Goal: Information Seeking & Learning: Learn about a topic

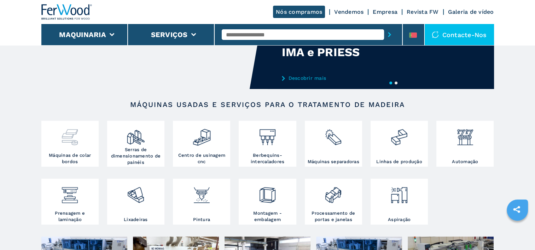
click at [69, 145] on img at bounding box center [69, 135] width 19 height 24
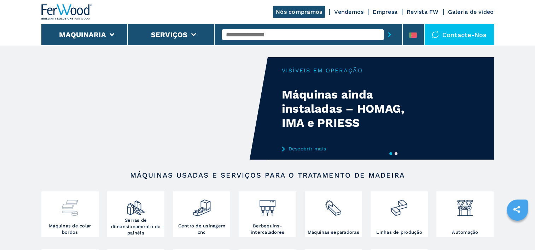
click at [67, 215] on img at bounding box center [69, 205] width 19 height 24
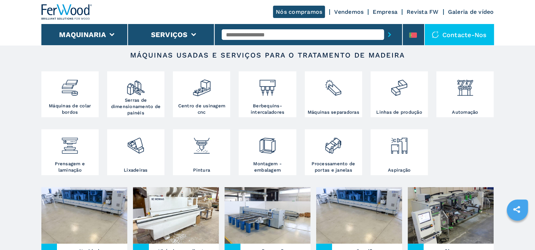
scroll to position [141, 0]
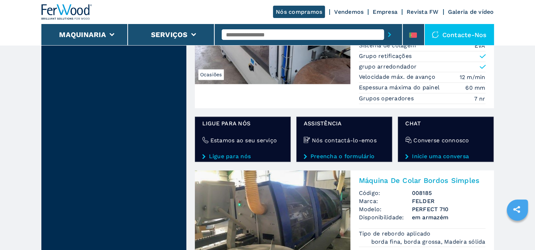
scroll to position [1238, 0]
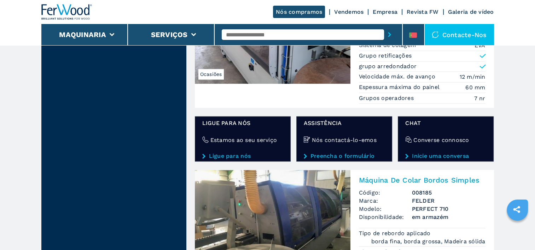
click at [239, 154] on link "Ligue para nós" at bounding box center [242, 156] width 81 height 6
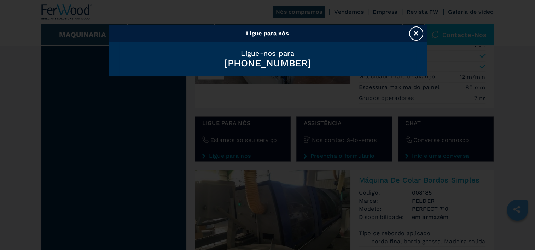
click at [419, 37] on button "×" at bounding box center [416, 34] width 14 height 14
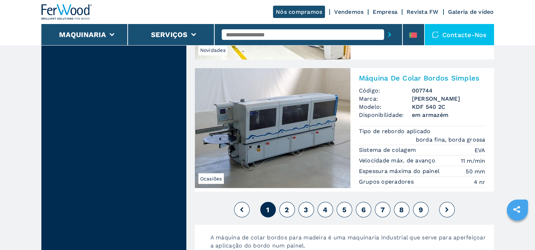
scroll to position [1804, 0]
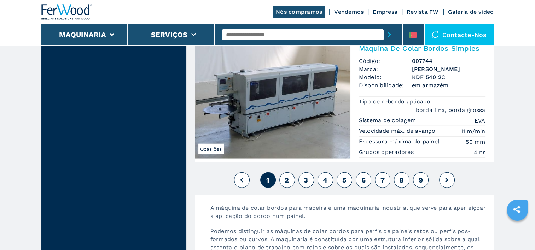
click at [290, 175] on button "2" at bounding box center [287, 181] width 16 height 16
click at [287, 176] on span "2" at bounding box center [287, 180] width 4 height 8
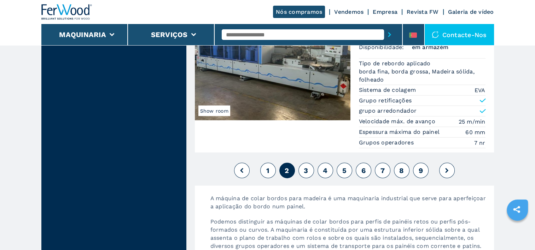
scroll to position [1804, 0]
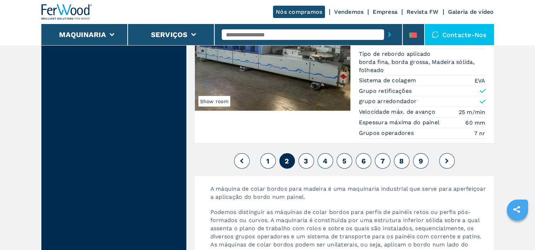
click at [444, 158] on button at bounding box center [447, 162] width 16 height 16
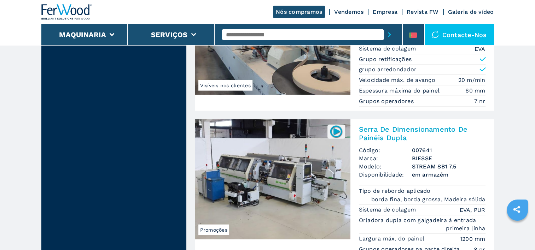
scroll to position [1733, 0]
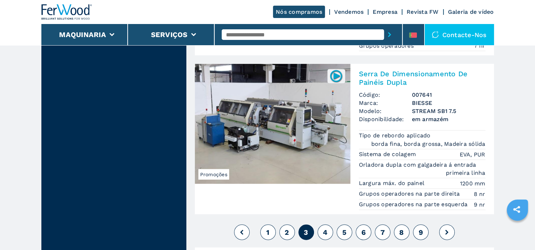
click at [448, 230] on icon at bounding box center [446, 232] width 3 height 5
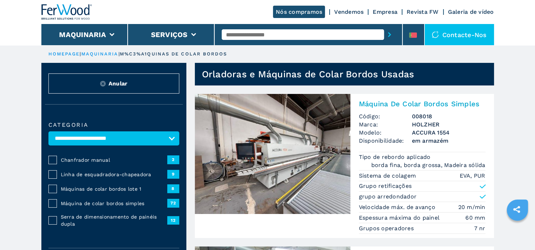
click at [89, 54] on link "maquinaria" at bounding box center [99, 53] width 37 height 5
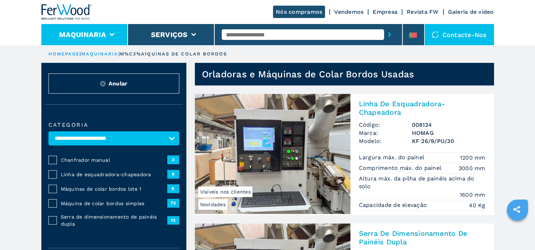
click at [102, 35] on button "Maquinaria" at bounding box center [82, 34] width 47 height 8
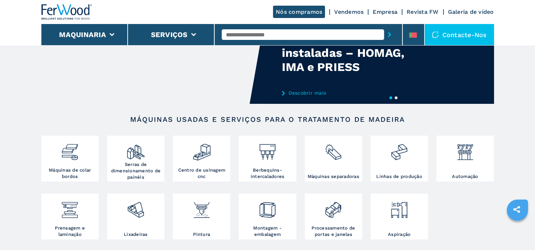
scroll to position [71, 0]
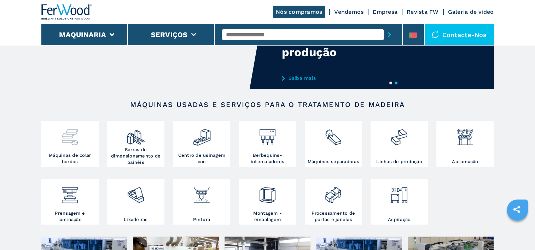
click at [74, 141] on img at bounding box center [69, 135] width 19 height 24
drag, startPoint x: 71, startPoint y: 147, endPoint x: 77, endPoint y: 149, distance: 6.4
click at [72, 148] on div at bounding box center [70, 138] width 54 height 30
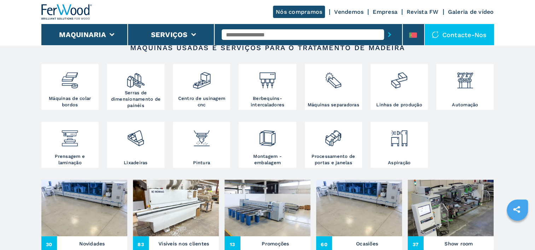
scroll to position [141, 0]
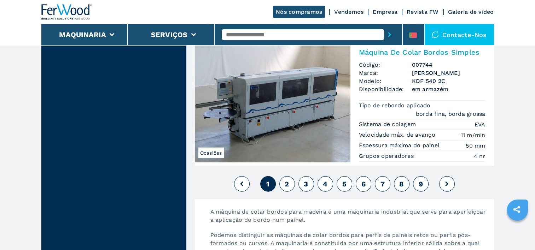
scroll to position [1804, 0]
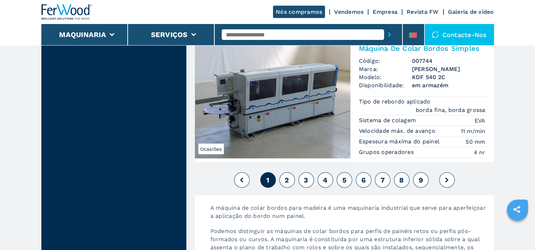
click at [286, 176] on span "2" at bounding box center [287, 180] width 4 height 8
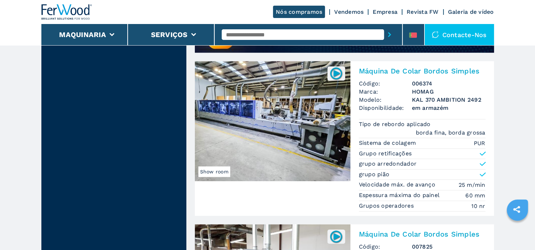
scroll to position [566, 0]
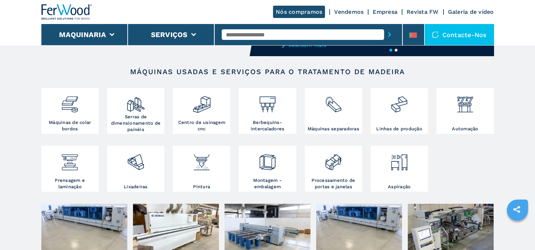
scroll to position [106, 0]
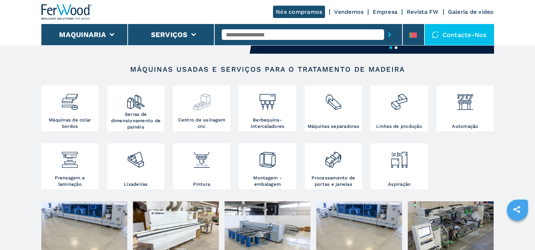
click at [207, 111] on img at bounding box center [201, 99] width 19 height 24
click at [207, 102] on img at bounding box center [201, 99] width 19 height 24
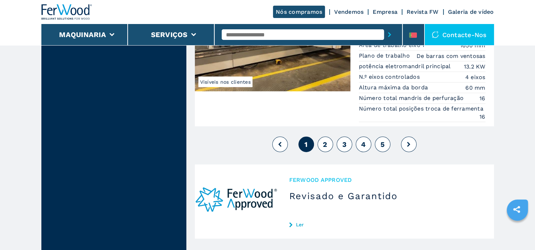
scroll to position [1875, 0]
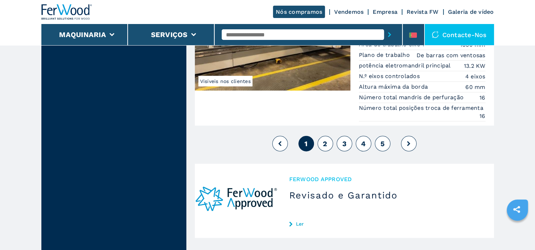
click at [325, 140] on span "2" at bounding box center [325, 144] width 4 height 8
click at [326, 140] on span "2" at bounding box center [325, 144] width 4 height 8
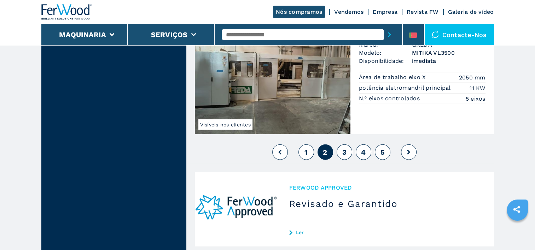
scroll to position [1875, 0]
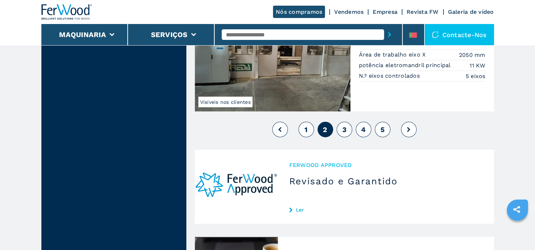
click at [409, 127] on icon at bounding box center [408, 129] width 3 height 5
click at [410, 127] on icon at bounding box center [408, 129] width 3 height 5
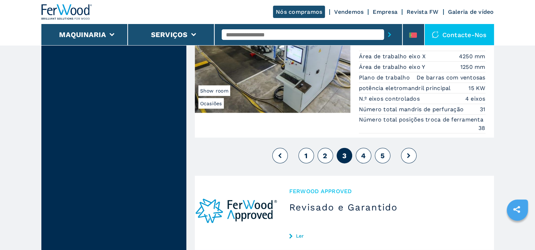
scroll to position [1875, 0]
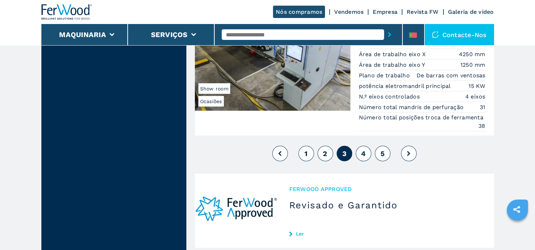
click at [280, 151] on icon at bounding box center [279, 153] width 3 height 5
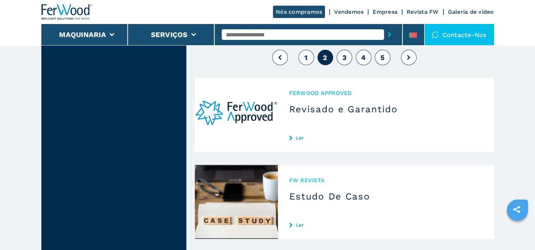
scroll to position [1875, 0]
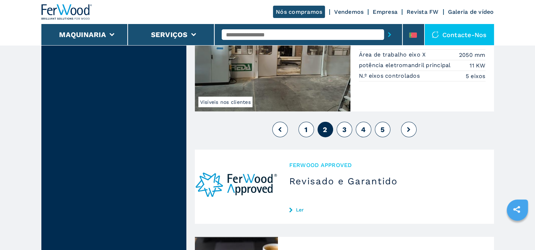
click at [307, 126] on span "1" at bounding box center [306, 130] width 3 height 8
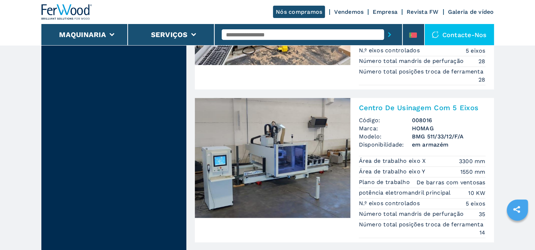
scroll to position [955, 0]
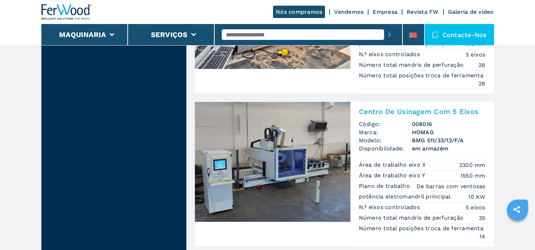
click at [438, 145] on span "em armazém" at bounding box center [449, 149] width 74 height 8
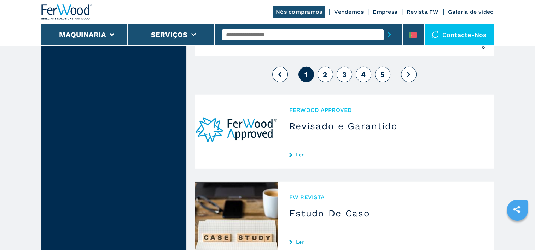
scroll to position [1946, 0]
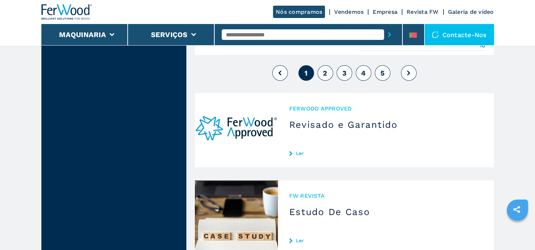
drag, startPoint x: 410, startPoint y: 67, endPoint x: 416, endPoint y: 80, distance: 14.4
click at [410, 67] on button at bounding box center [409, 73] width 16 height 16
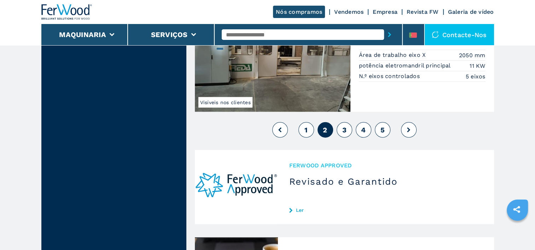
scroll to position [1874, 0]
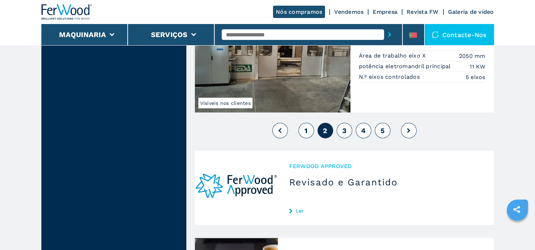
click at [309, 126] on button "1" at bounding box center [307, 131] width 16 height 16
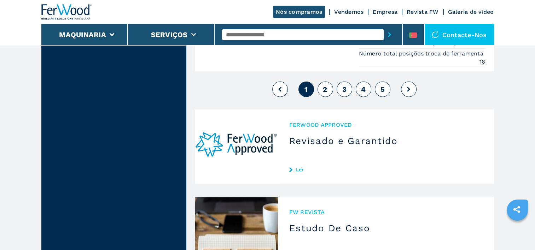
scroll to position [1946, 0]
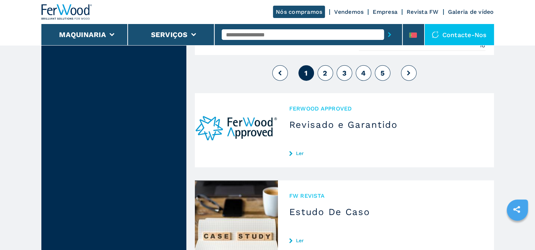
drag, startPoint x: 324, startPoint y: 71, endPoint x: 328, endPoint y: 73, distance: 4.4
click at [324, 71] on span "2" at bounding box center [325, 73] width 4 height 8
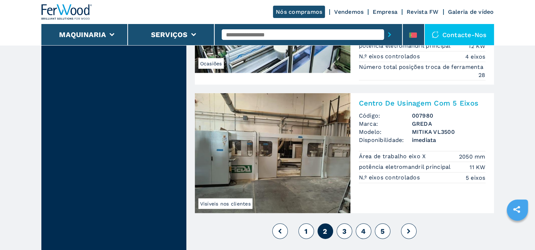
scroll to position [1768, 0]
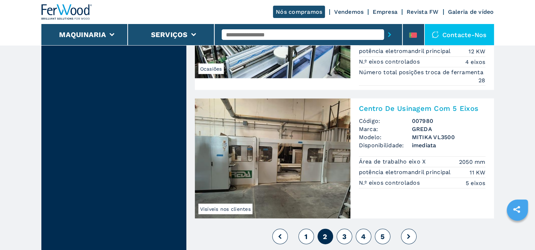
click at [343, 235] on span "3" at bounding box center [344, 237] width 4 height 8
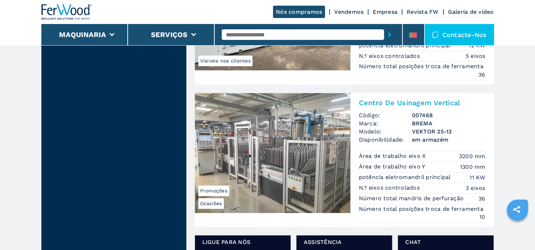
scroll to position [1100, 0]
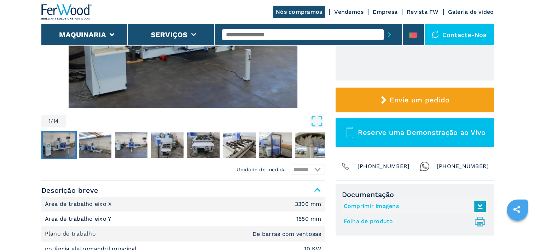
scroll to position [177, 0]
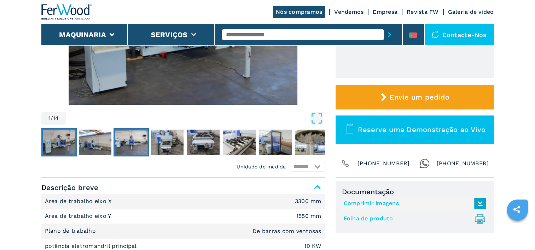
click at [133, 140] on img "Go to Slide 3" at bounding box center [131, 142] width 33 height 25
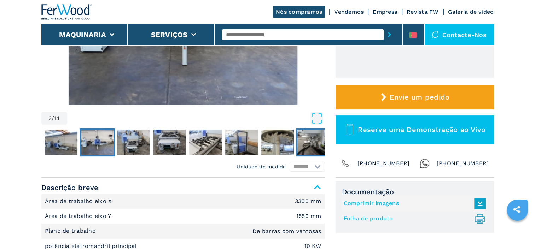
click at [304, 141] on img "Go to Slide 9" at bounding box center [313, 142] width 33 height 25
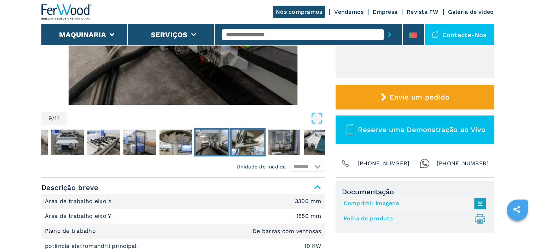
click at [252, 141] on img "Go to Slide 10" at bounding box center [248, 142] width 33 height 25
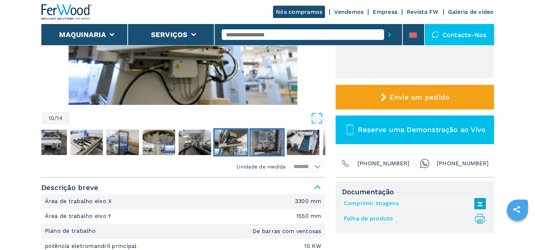
click at [268, 143] on img "Go to Slide 11" at bounding box center [267, 142] width 33 height 25
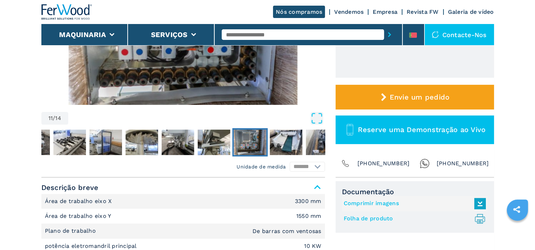
click at [252, 142] on img "Go to Slide 11" at bounding box center [250, 142] width 33 height 25
click at [255, 146] on img "Go to Slide 11" at bounding box center [250, 142] width 33 height 25
click at [256, 139] on img "Go to Slide 11" at bounding box center [250, 142] width 33 height 25
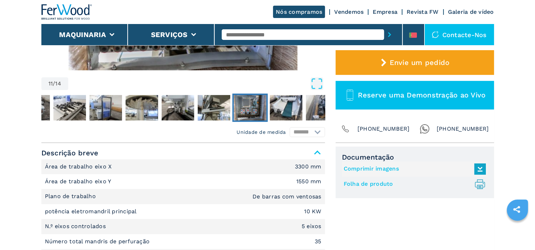
scroll to position [212, 0]
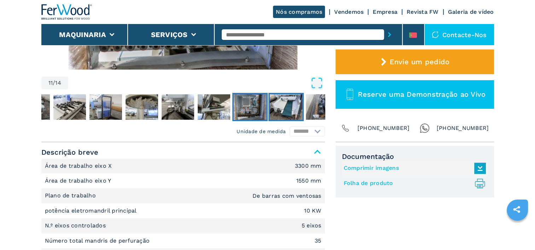
click at [290, 109] on img "Go to Slide 12" at bounding box center [286, 106] width 33 height 25
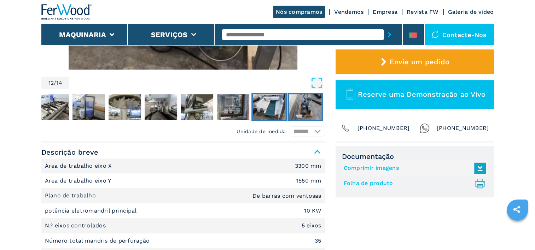
click at [306, 111] on img "Go to Slide 13" at bounding box center [305, 106] width 33 height 25
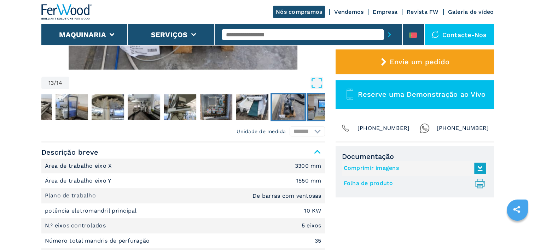
click at [320, 111] on img "Go to Slide 14" at bounding box center [324, 106] width 33 height 25
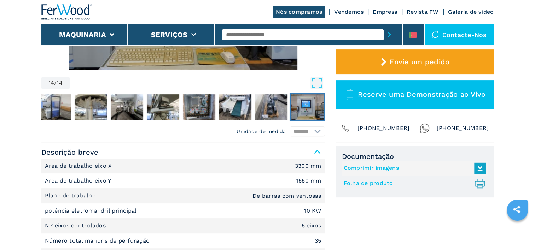
click at [318, 110] on img "Go to Slide 14" at bounding box center [307, 106] width 33 height 25
drag, startPoint x: 57, startPoint y: 107, endPoint x: 63, endPoint y: 106, distance: 6.8
click at [57, 107] on img "Go to Slide 7" at bounding box center [55, 106] width 33 height 25
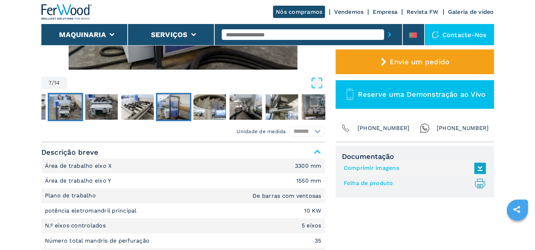
click at [67, 108] on img "Go to Slide 4" at bounding box center [65, 106] width 33 height 25
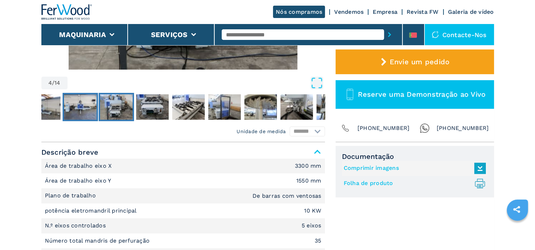
click at [65, 108] on img "Go to Slide 3" at bounding box center [80, 106] width 33 height 25
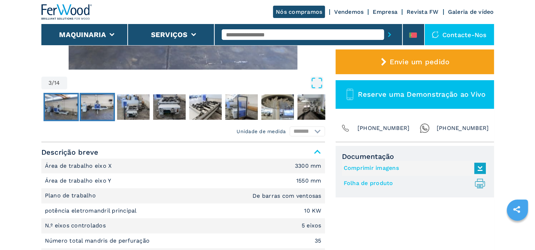
click at [54, 106] on img "Go to Slide 2" at bounding box center [61, 106] width 33 height 25
click at [315, 109] on img "Go to Slide 9" at bounding box center [313, 106] width 33 height 25
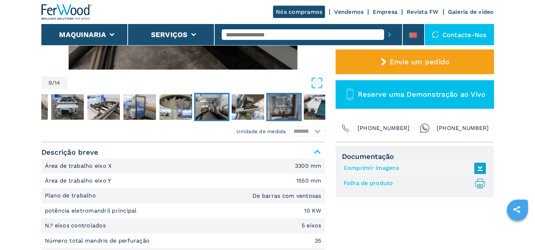
click at [293, 108] on img "Go to Slide 11" at bounding box center [284, 106] width 33 height 25
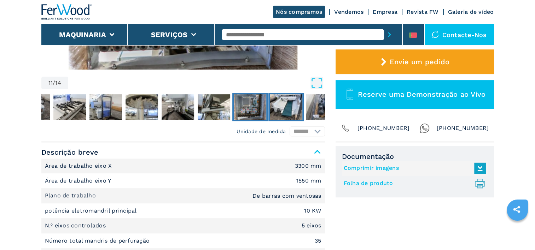
click at [293, 108] on img "Go to Slide 12" at bounding box center [286, 106] width 33 height 25
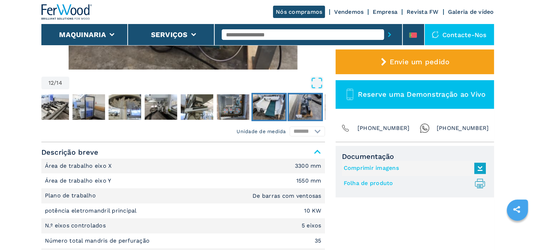
click at [311, 113] on img "Go to Slide 13" at bounding box center [305, 106] width 33 height 25
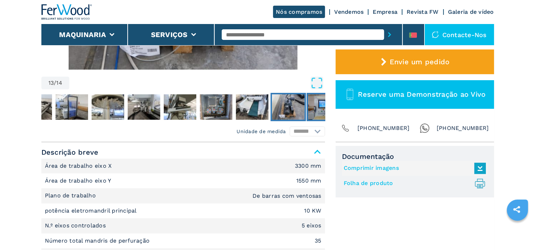
click at [316, 109] on img "Go to Slide 14" at bounding box center [324, 106] width 33 height 25
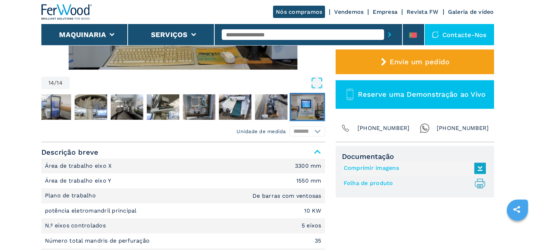
click at [316, 108] on img "Go to Slide 14" at bounding box center [307, 106] width 33 height 25
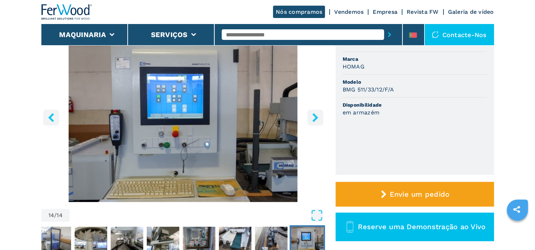
scroll to position [0, 0]
